Goal: Task Accomplishment & Management: Manage account settings

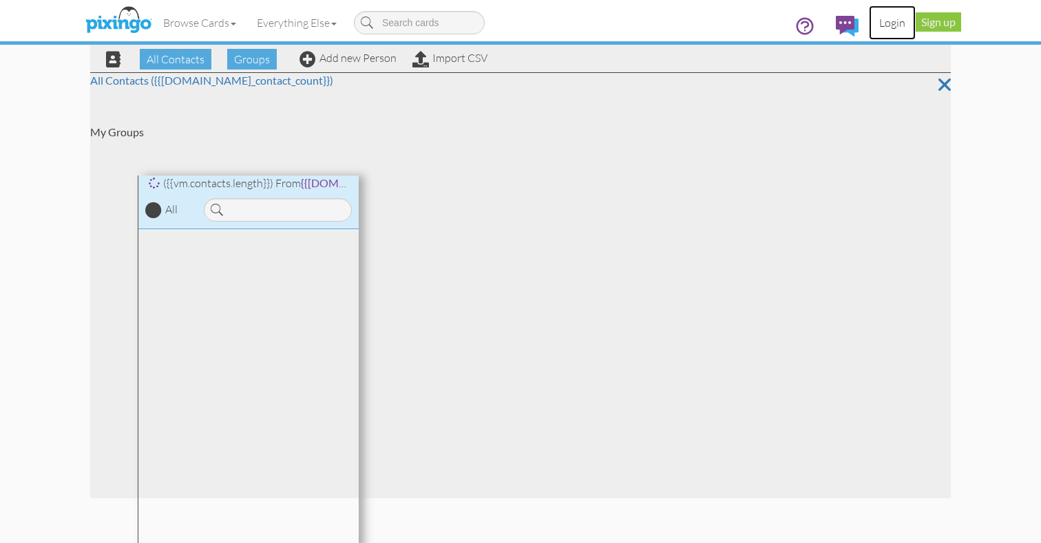
click at [884, 21] on link "Login" at bounding box center [892, 23] width 47 height 34
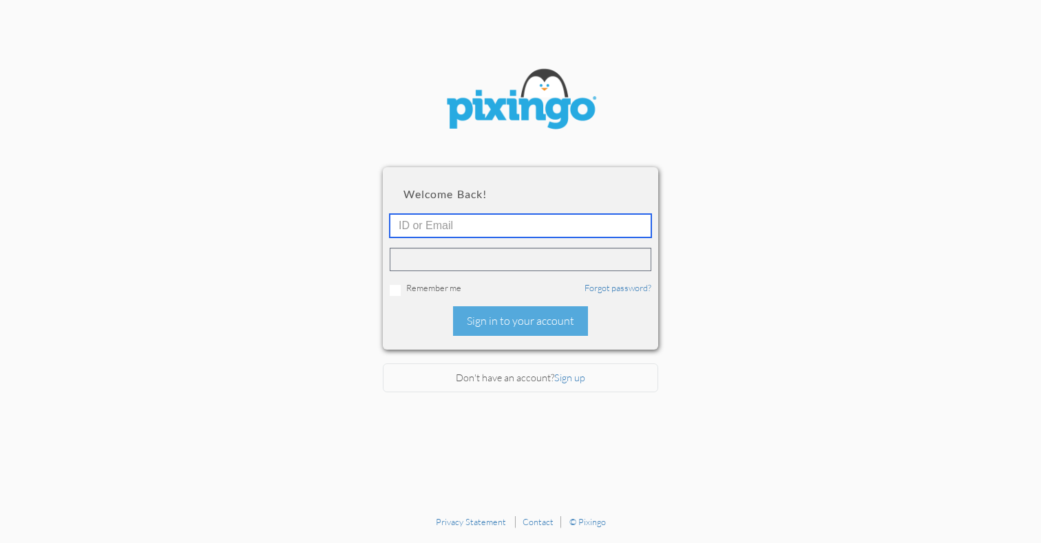
click at [641, 225] on input "text" at bounding box center [521, 225] width 262 height 23
type input "[PERSON_NAME][EMAIL_ADDRESS][DOMAIN_NAME]"
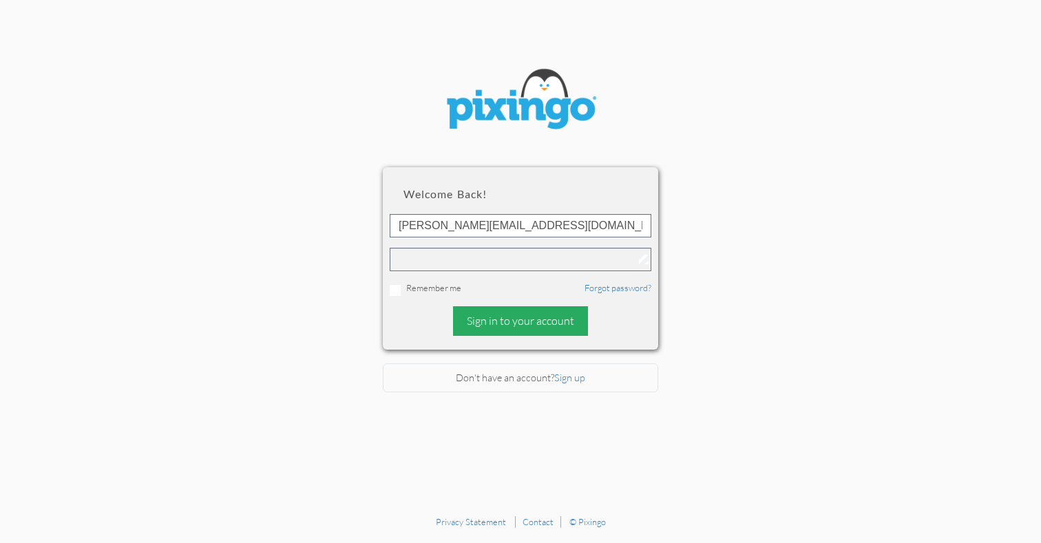
click at [558, 321] on div "Sign in to your account" at bounding box center [520, 321] width 135 height 30
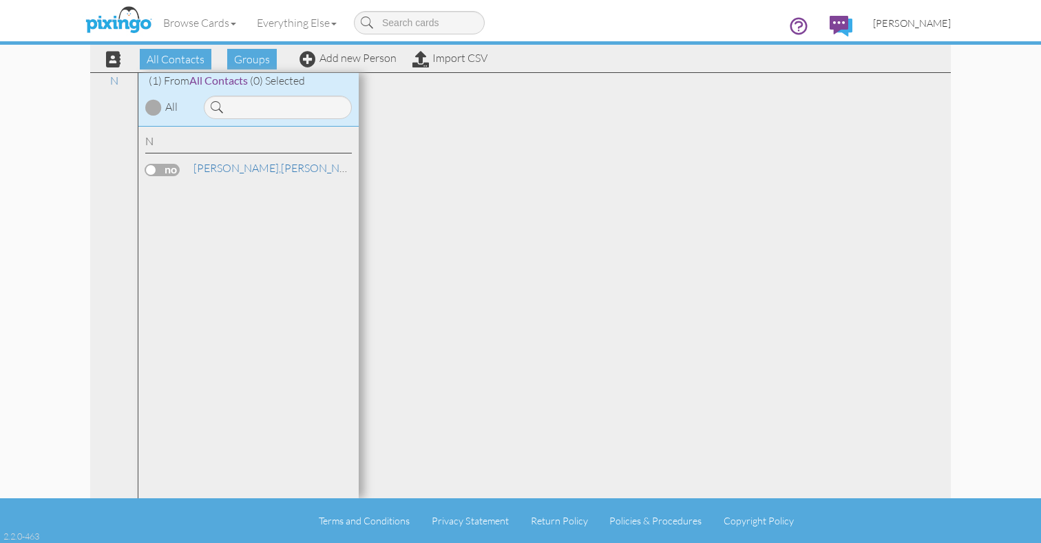
click at [925, 28] on link "Amanda Neely" at bounding box center [911, 23] width 98 height 35
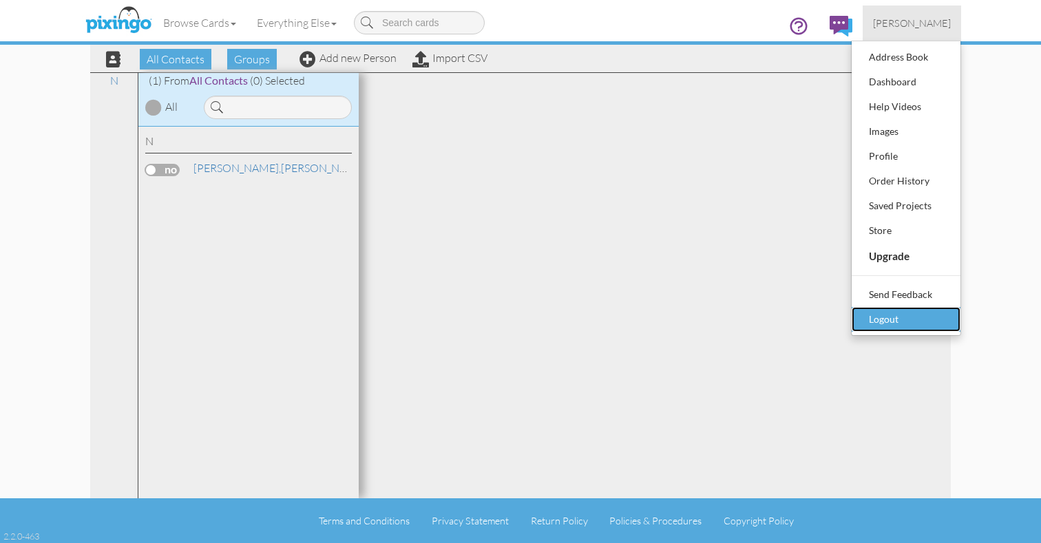
click at [918, 313] on div "Logout" at bounding box center [905, 319] width 81 height 21
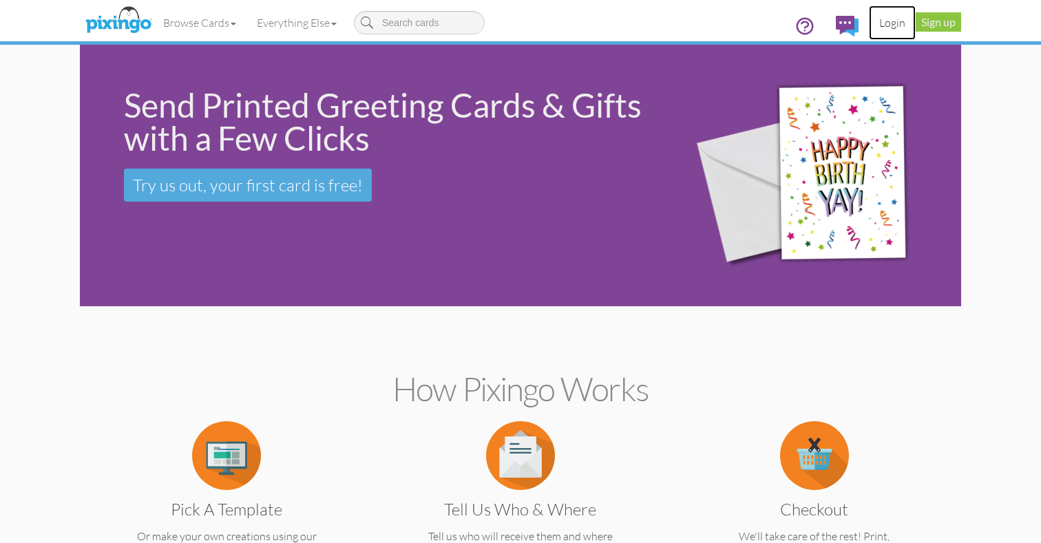
click at [889, 17] on link "Login" at bounding box center [892, 23] width 47 height 34
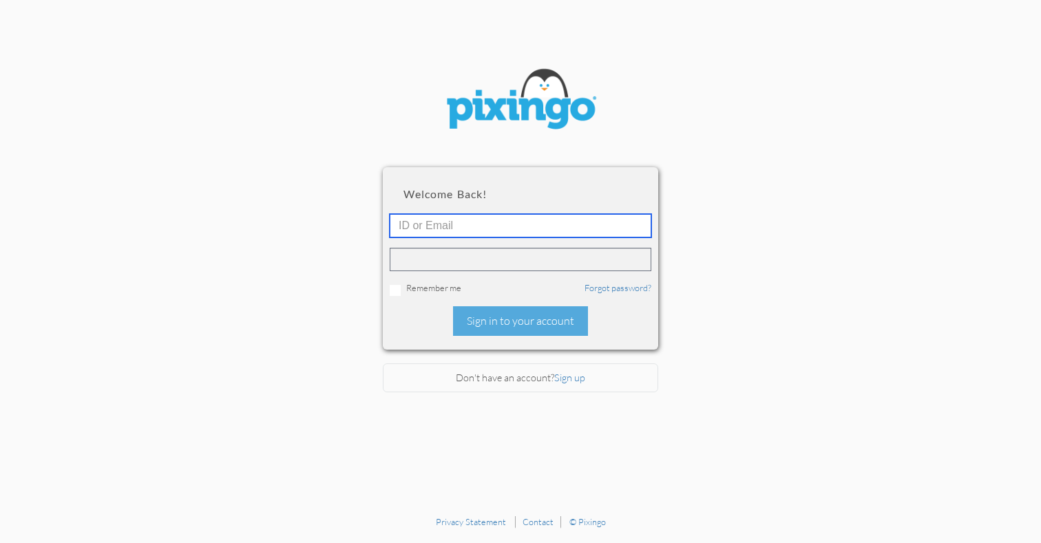
click at [644, 226] on input "text" at bounding box center [521, 225] width 262 height 23
type input "amanda@grandmaswealthwisdom.com"
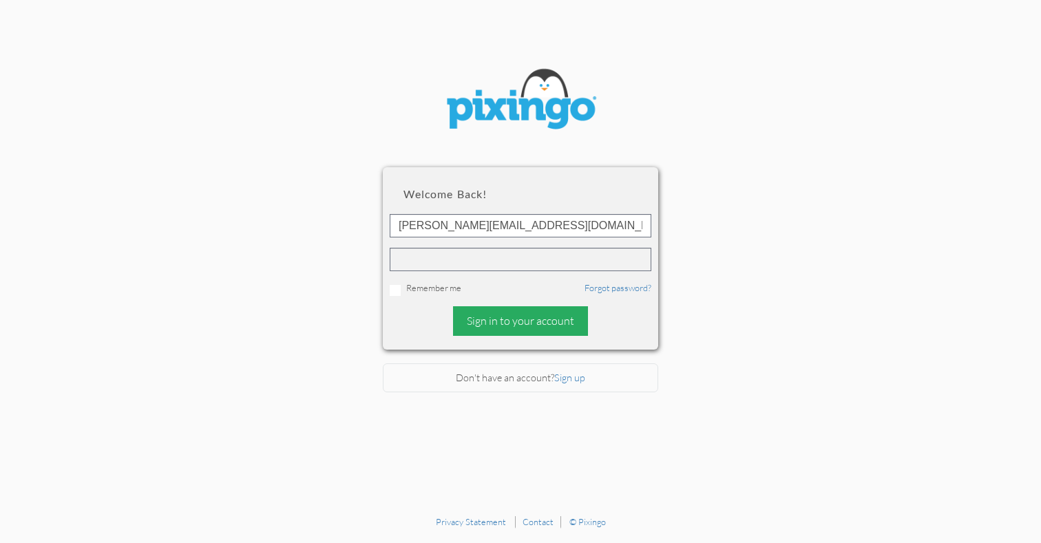
click at [522, 325] on div "Sign in to your account" at bounding box center [520, 321] width 135 height 30
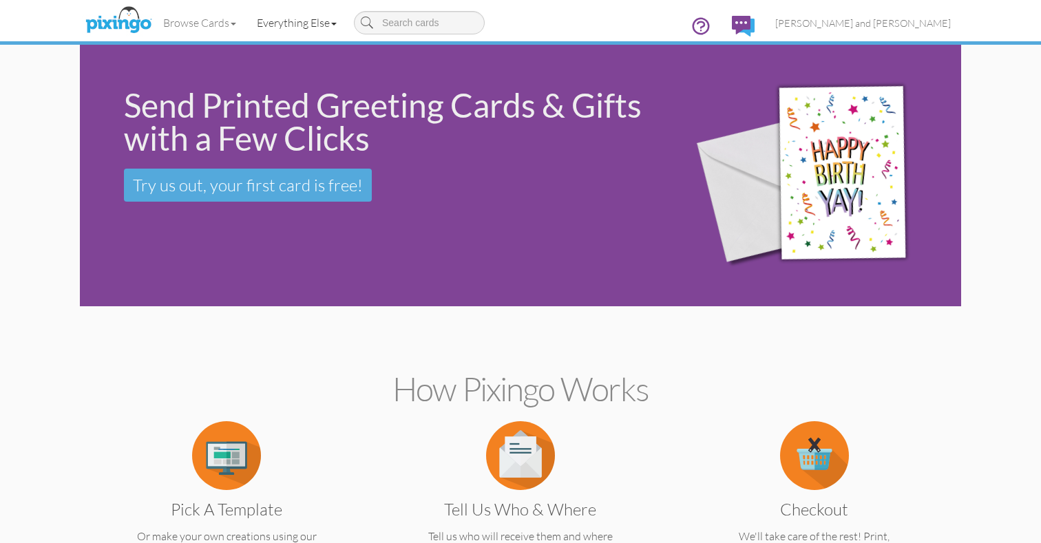
click at [318, 28] on link "Everything Else" at bounding box center [296, 23] width 100 height 34
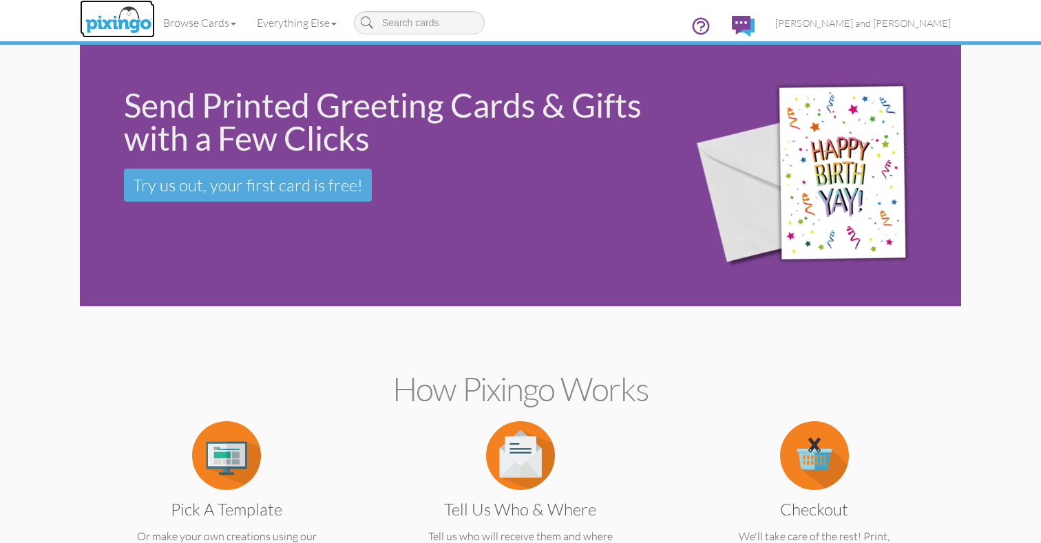
click at [118, 17] on img at bounding box center [118, 20] width 73 height 34
click at [136, 27] on img at bounding box center [118, 20] width 73 height 34
click at [867, 24] on span "[PERSON_NAME] and [PERSON_NAME]" at bounding box center [862, 23] width 175 height 12
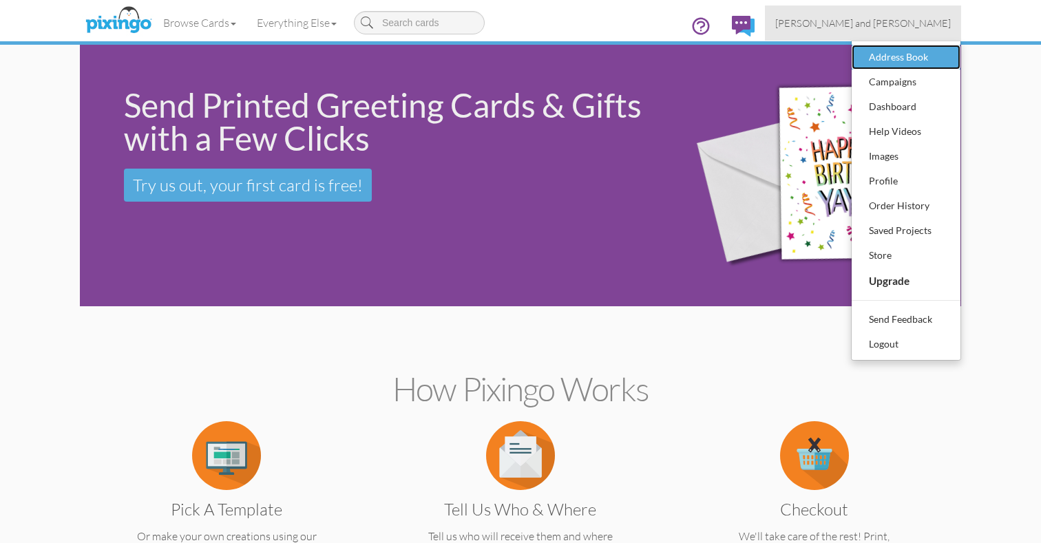
click at [882, 65] on div "Address Book" at bounding box center [905, 57] width 81 height 21
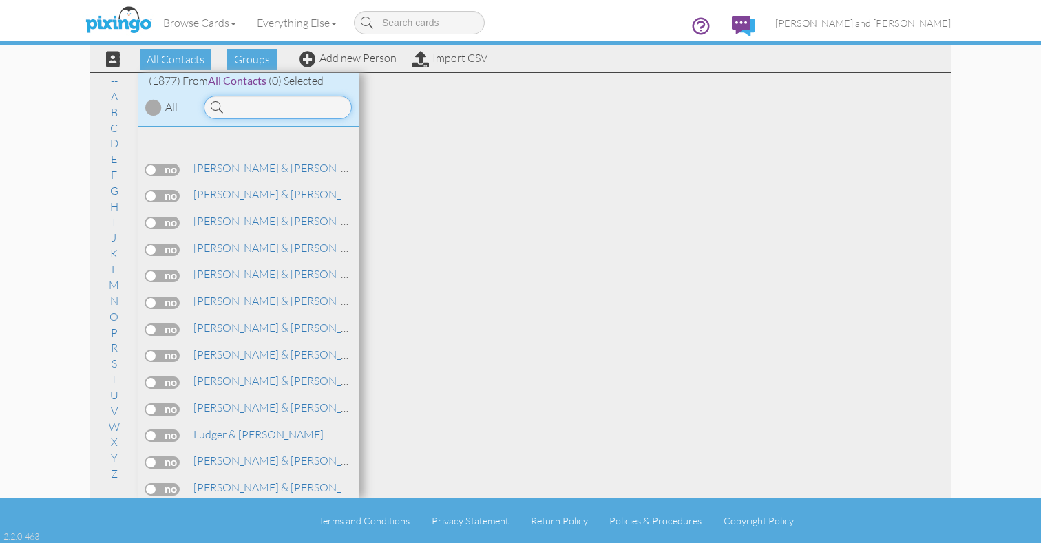
click at [315, 109] on input at bounding box center [278, 107] width 148 height 23
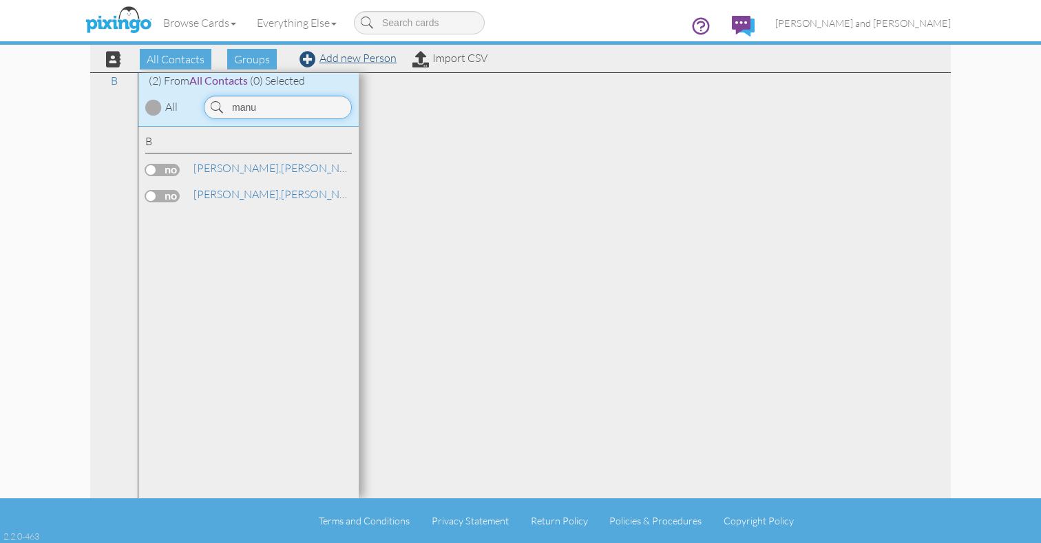
type input "manu"
click at [354, 59] on link "Add new Person" at bounding box center [347, 58] width 97 height 14
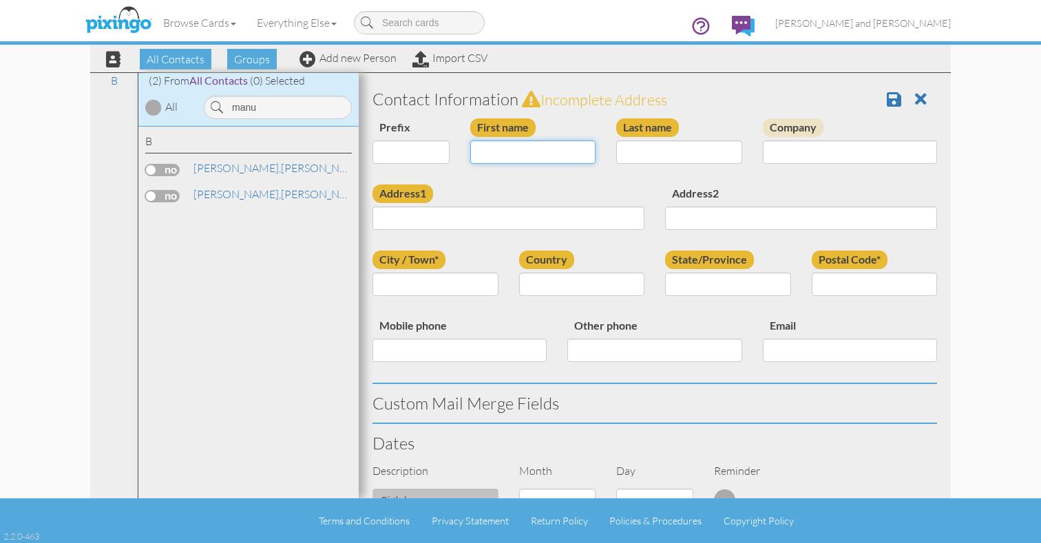
click at [495, 156] on input "First name" at bounding box center [533, 151] width 126 height 23
type input "[PERSON_NAME]"
click at [719, 155] on input "Last name" at bounding box center [679, 151] width 126 height 23
type input "Manu"
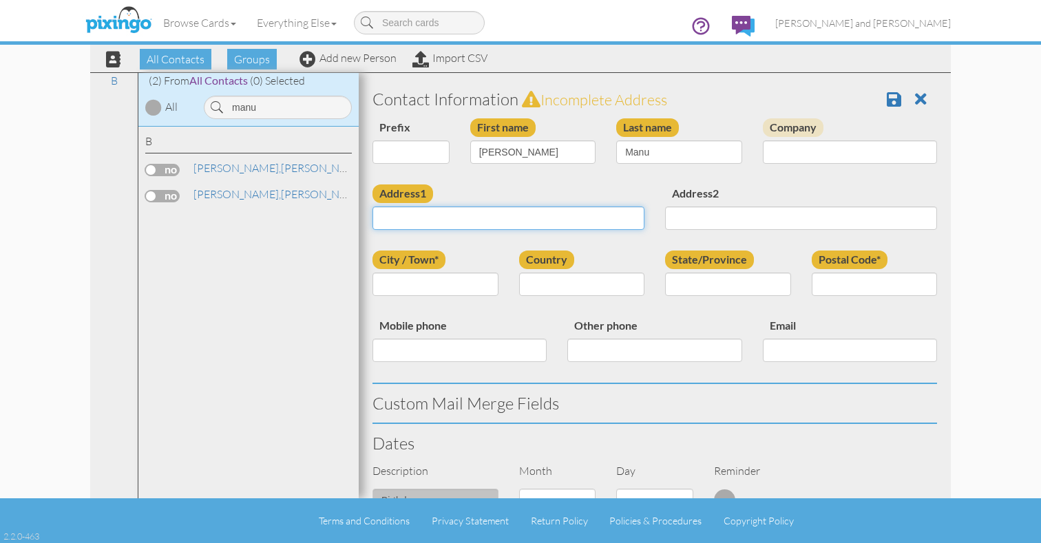
click at [462, 218] on input "Address1" at bounding box center [508, 217] width 272 height 23
paste input "[STREET_ADDRESS]"
type input "[STREET_ADDRESS]"
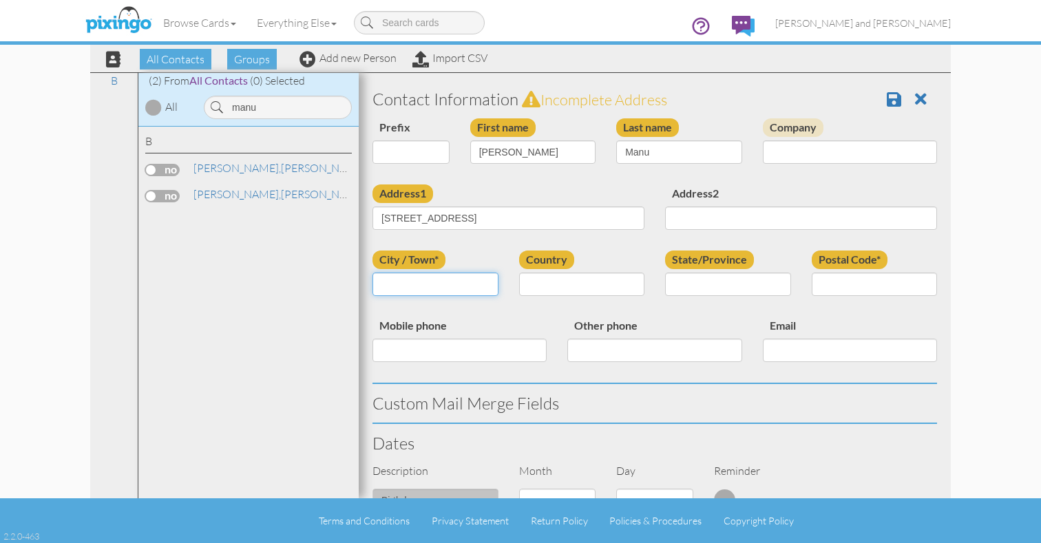
click at [478, 283] on input "City / Town*" at bounding box center [435, 284] width 126 height 23
type input "Farmington"
click at [609, 285] on select "United States -------------- Afghanistan Albania Algeria American Samoa Andorra…" at bounding box center [582, 284] width 126 height 23
select select "object:6746"
click at [519, 273] on select "United States -------------- Afghanistan Albania Algeria American Samoa Andorra…" at bounding box center [582, 284] width 126 height 23
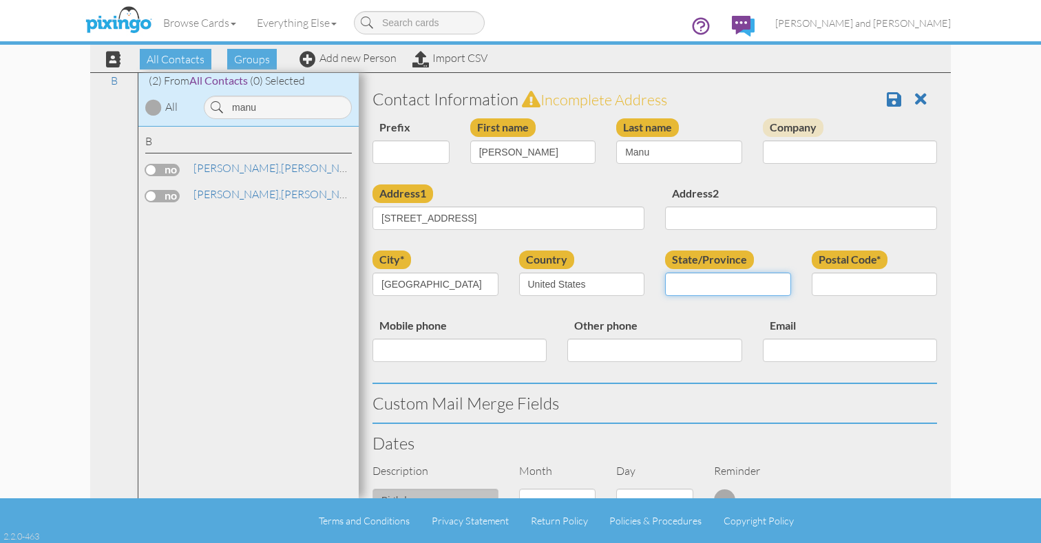
click at [674, 287] on select "AA (Military) AE (Military) Alabama Alaska American Samoa AP (Military) Arizona…" at bounding box center [728, 284] width 126 height 23
select select "object:7001"
click at [665, 273] on select "AA (Military) AE (Military) Alabama Alaska American Samoa AP (Military) Arizona…" at bounding box center [728, 284] width 126 height 23
click at [844, 275] on input "Postal Code*" at bounding box center [874, 284] width 126 height 23
paste input "06032"
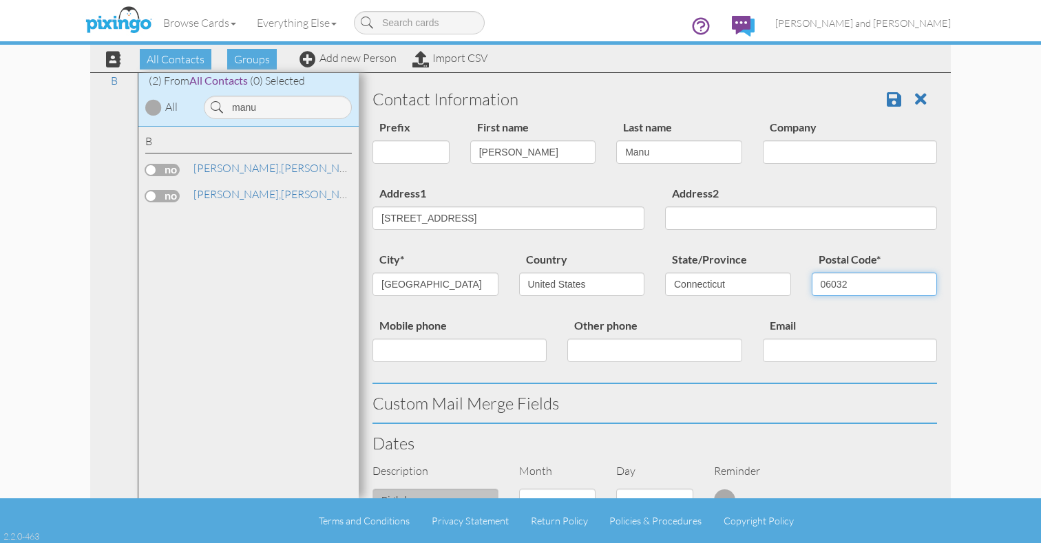
type input "06032"
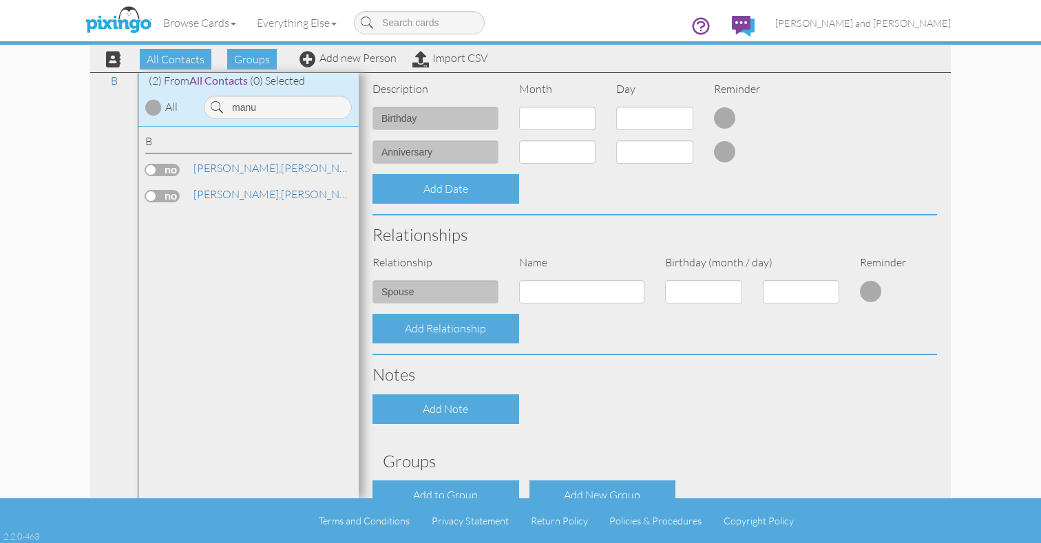
scroll to position [464, 0]
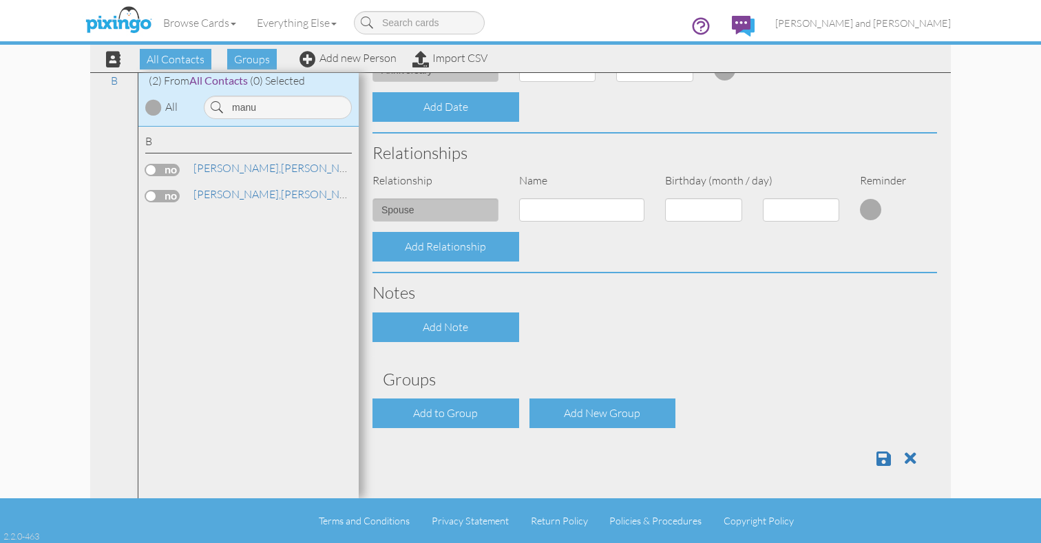
click at [486, 432] on div "Contact Information Prefix Dr. Mr. Mrs. First name Kathryn Last name Manu Compa…" at bounding box center [654, 47] width 564 height 862
click at [487, 424] on div "Add to Group" at bounding box center [445, 413] width 147 height 30
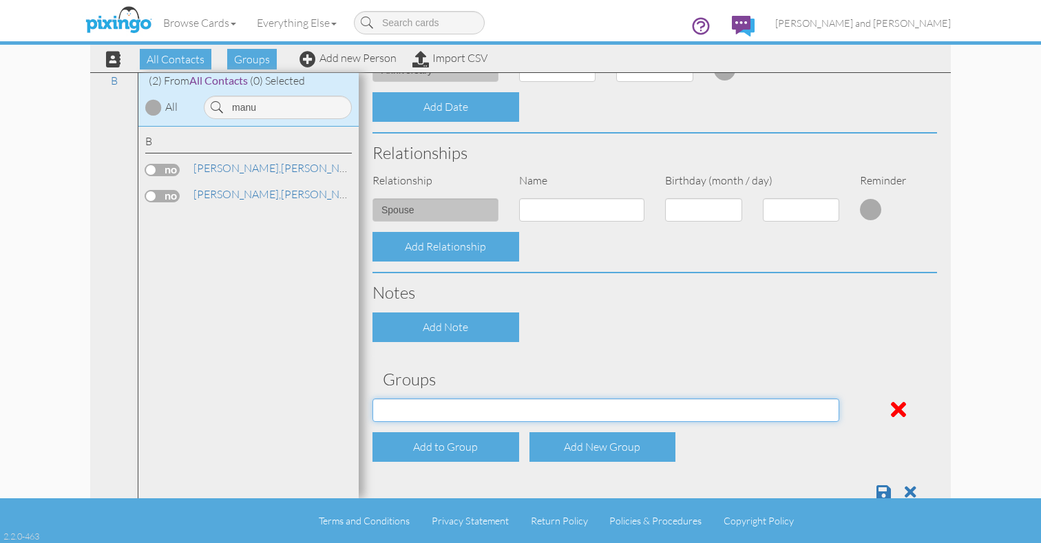
click at [502, 418] on select "All Contacts Clients Do Not Send duplicate spouse (for b-day only) Holiday Only…" at bounding box center [605, 409] width 467 height 23
select select "object:7059"
click at [372, 398] on select "All Contacts Clients Do Not Send duplicate spouse (for b-day only) Holiday Only…" at bounding box center [605, 409] width 467 height 23
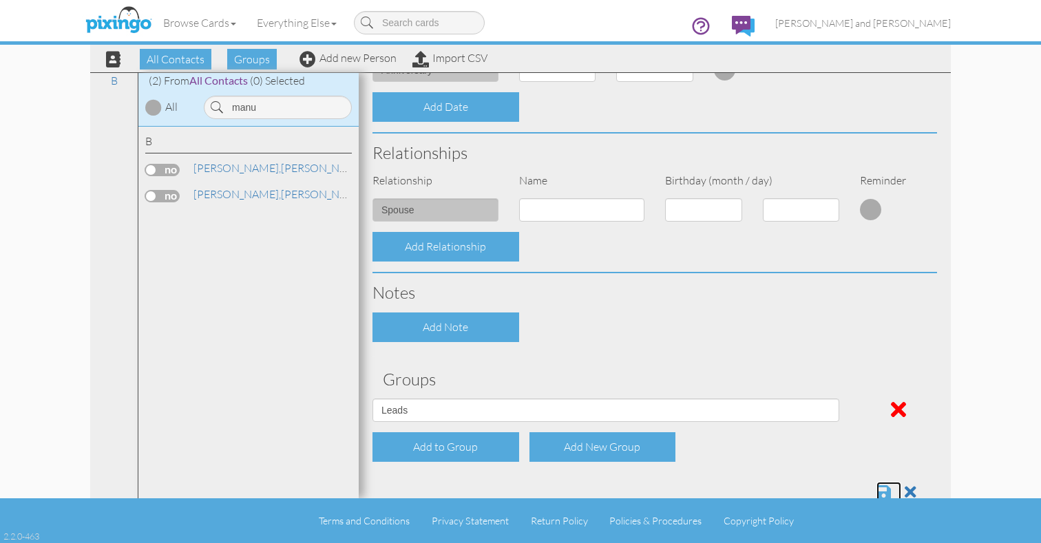
click at [890, 493] on span at bounding box center [883, 492] width 14 height 17
